Goal: Task Accomplishment & Management: Manage account settings

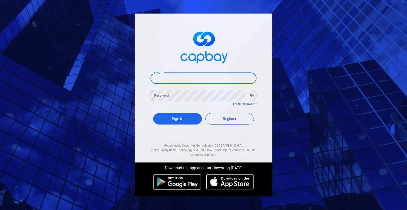
click at [192, 80] on input "Email" at bounding box center [204, 78] width 106 height 11
type input "stevenlegacy2018@gmail.com"
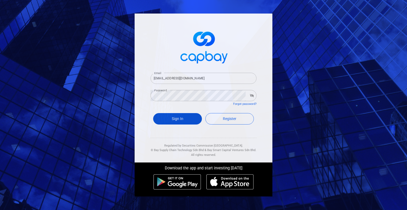
click at [185, 116] on button "Sign In" at bounding box center [177, 118] width 49 height 11
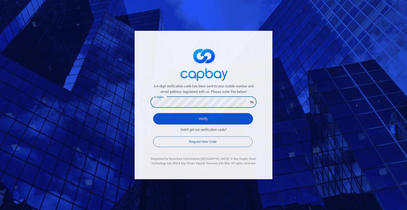
click at [183, 116] on button "Verify" at bounding box center [203, 118] width 100 height 11
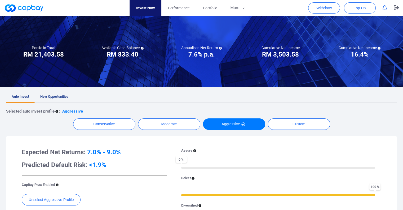
scroll to position [27, 0]
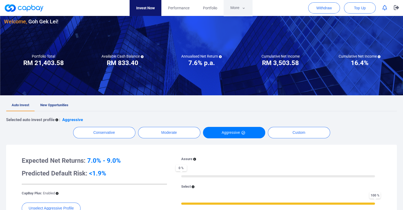
click at [241, 5] on button "More" at bounding box center [238, 8] width 28 height 16
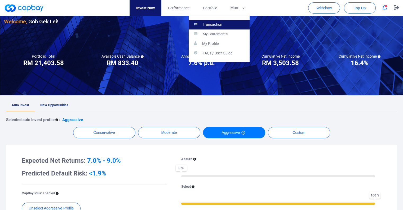
click at [222, 24] on p "Transaction" at bounding box center [213, 24] width 20 height 5
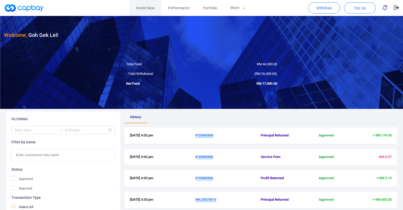
click at [145, 7] on link "Invest Now" at bounding box center [146, 8] width 32 height 16
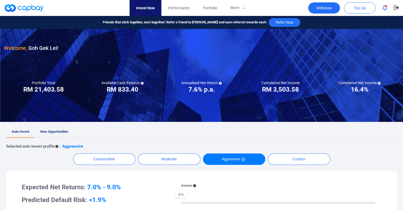
click at [325, 5] on button "Withdraw" at bounding box center [324, 7] width 32 height 11
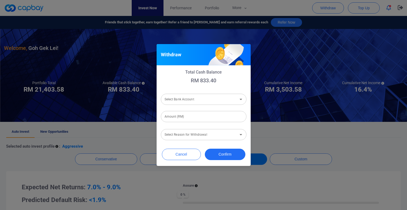
click at [196, 101] on div "Select Bank Account Select Bank Account" at bounding box center [204, 99] width 86 height 12
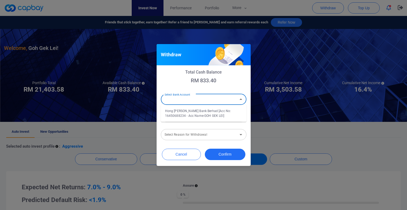
click at [187, 112] on li "Hong Leong Bank Berhad [Acc No: 16450688234 - Acc Name:GOH GEK LEI]" at bounding box center [204, 113] width 86 height 13
type input "Hong Leong Bank Berhad [Acc No: 16450688234 - Acc Name:GOH GEK LEI]"
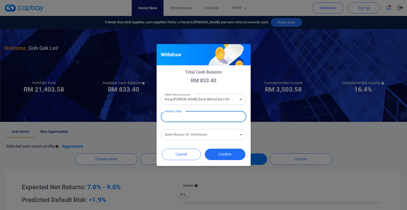
click at [185, 118] on input "Amount (RM)" at bounding box center [204, 116] width 86 height 11
type input "RM 800"
click at [188, 137] on input "Select Reason for Withdrawal" at bounding box center [200, 135] width 74 height 10
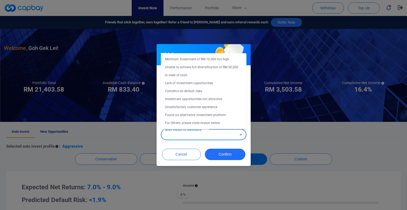
click at [187, 90] on li "Concerns on default risks" at bounding box center [204, 91] width 86 height 8
type input "Concerns on default risks"
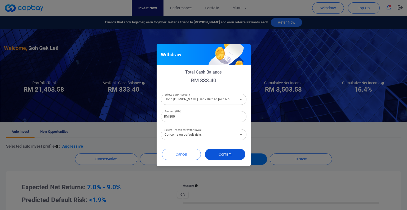
click at [223, 155] on button "Confirm" at bounding box center [225, 153] width 41 height 11
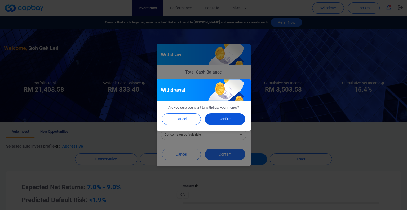
click at [229, 120] on button "Confirm" at bounding box center [225, 118] width 41 height 11
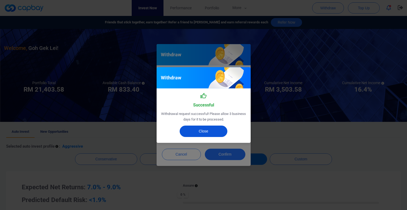
click at [205, 130] on button "Close" at bounding box center [204, 130] width 48 height 11
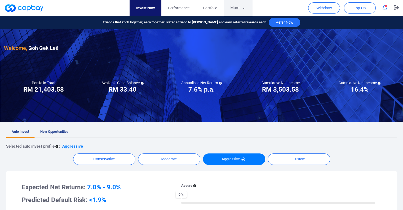
click at [233, 9] on button "More" at bounding box center [238, 8] width 28 height 16
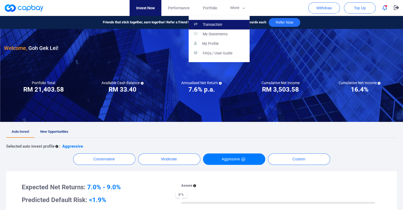
click at [220, 23] on p "Transaction" at bounding box center [213, 24] width 20 height 5
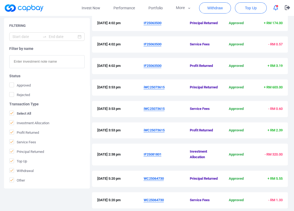
scroll to position [159, 0]
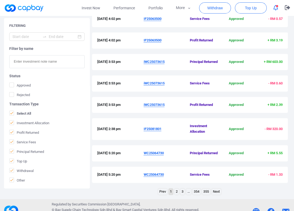
click at [148, 64] on u "iWC25073615" at bounding box center [154, 62] width 21 height 4
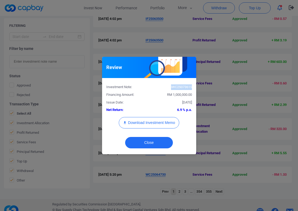
drag, startPoint x: 191, startPoint y: 86, endPoint x: 170, endPoint y: 86, distance: 21.7
click at [170, 86] on div "iWC25073615" at bounding box center [172, 87] width 47 height 6
copy div "iWC25073615"
click at [146, 142] on button "Close" at bounding box center [149, 142] width 48 height 11
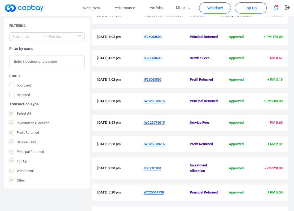
scroll to position [133, 0]
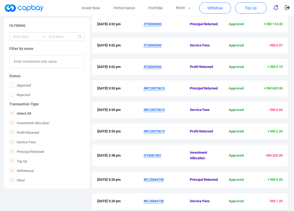
click at [147, 26] on u "IF25063500" at bounding box center [153, 24] width 18 height 4
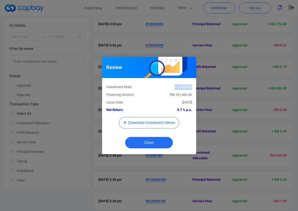
drag, startPoint x: 191, startPoint y: 86, endPoint x: 170, endPoint y: 87, distance: 21.0
click at [170, 87] on div "IF25063500" at bounding box center [172, 87] width 47 height 6
copy div "IF25063500"
click at [155, 140] on button "Close" at bounding box center [149, 142] width 48 height 11
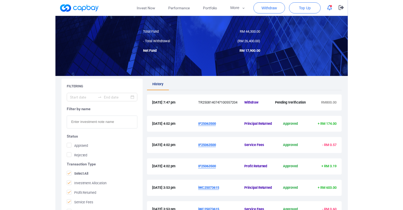
scroll to position [0, 0]
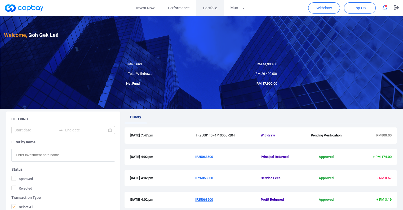
click at [208, 6] on span "Portfolio" at bounding box center [210, 8] width 14 height 6
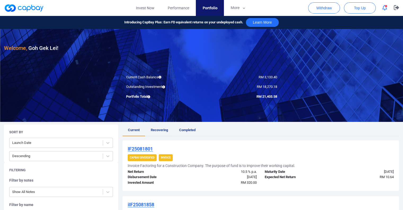
click at [163, 132] on link "Recovering" at bounding box center [159, 130] width 28 height 12
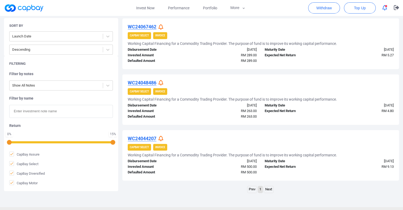
scroll to position [366, 0]
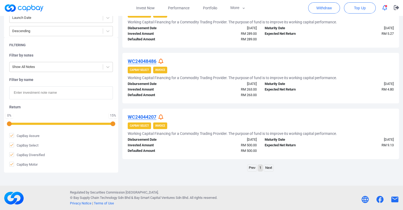
click at [269, 170] on link "Next" at bounding box center [269, 167] width 10 height 7
click at [269, 168] on link "Next" at bounding box center [269, 167] width 10 height 7
click at [204, 169] on div "Prev 1 Next" at bounding box center [260, 168] width 277 height 8
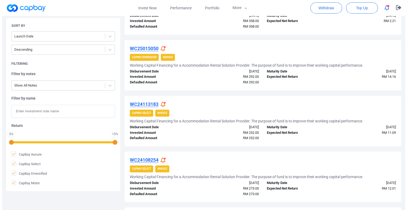
scroll to position [154, 0]
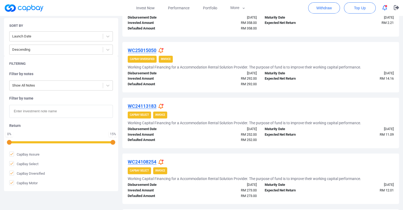
click at [162, 49] on icon at bounding box center [161, 51] width 5 height 6
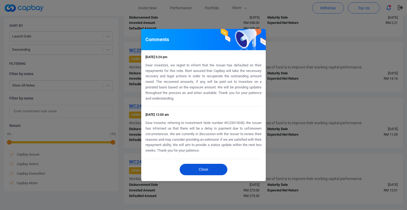
click at [204, 172] on button "Close" at bounding box center [204, 169] width 48 height 11
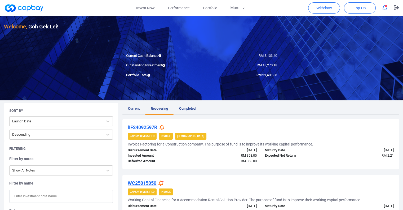
scroll to position [0, 0]
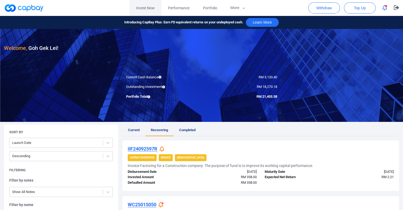
click at [147, 10] on link "Invest Now" at bounding box center [146, 8] width 32 height 16
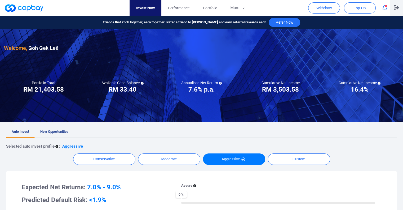
click at [400, 8] on button "button" at bounding box center [396, 8] width 13 height 16
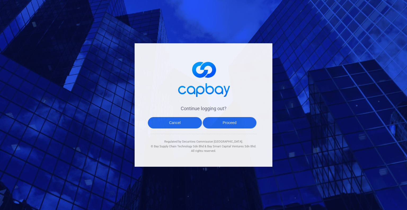
click at [226, 124] on button "Proceed" at bounding box center [230, 122] width 54 height 11
